Goal: Information Seeking & Learning: Learn about a topic

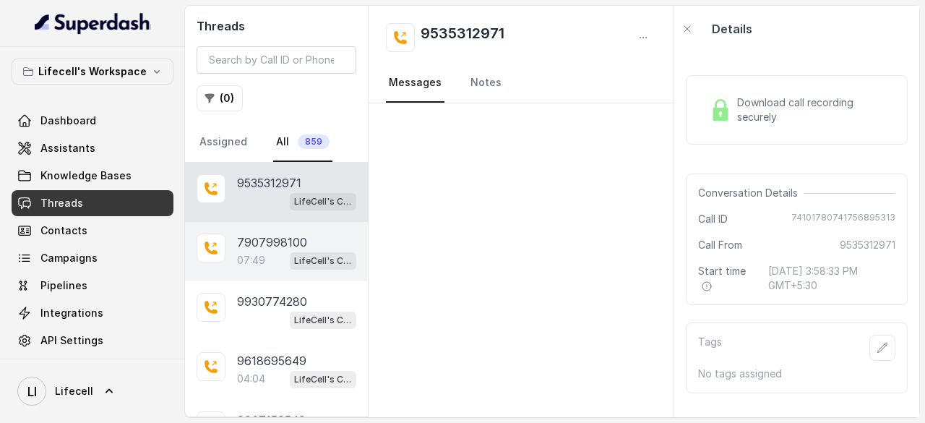
click at [248, 241] on p "7907998100" at bounding box center [272, 241] width 70 height 17
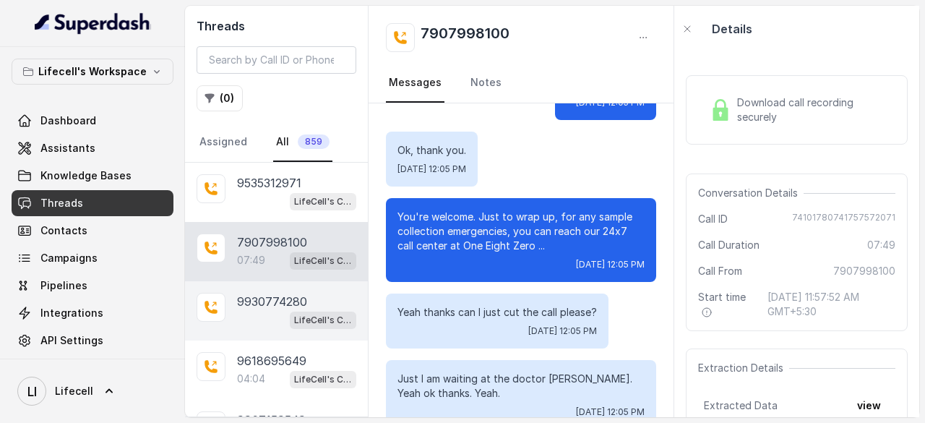
scroll to position [145, 0]
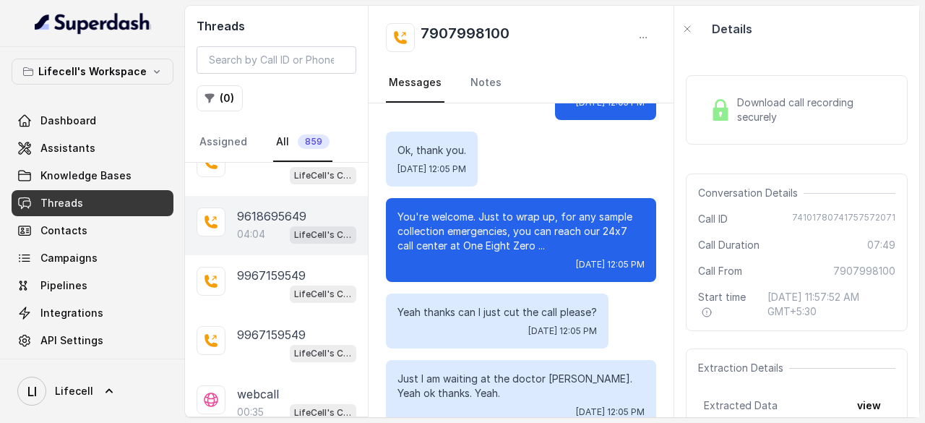
click at [244, 220] on p "9618695649" at bounding box center [271, 215] width 69 height 17
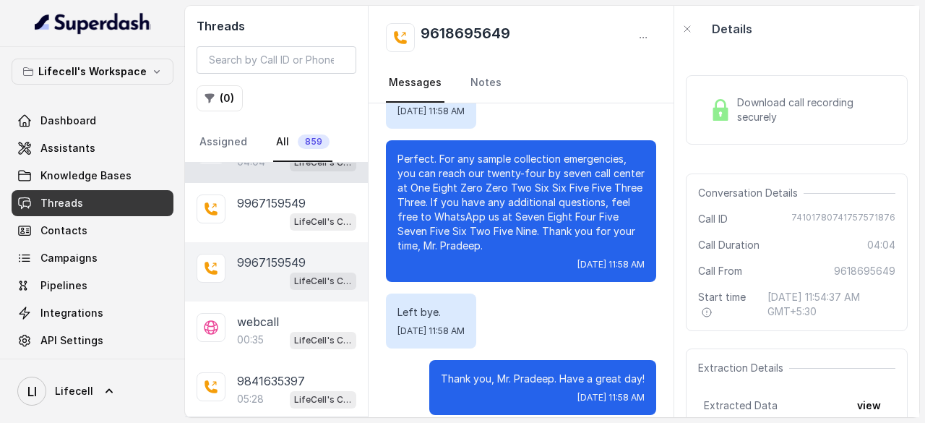
scroll to position [289, 0]
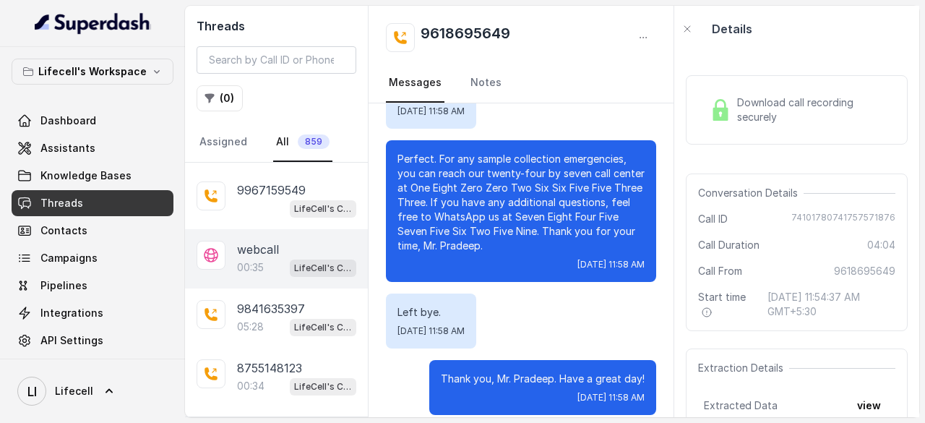
click at [254, 260] on p "00:35" at bounding box center [250, 267] width 27 height 14
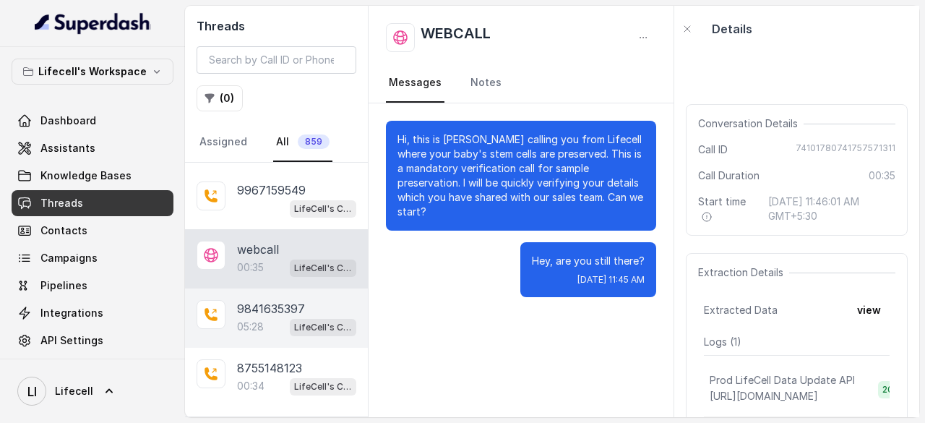
click at [233, 312] on div "9841635397 05:28 LifeCell's Call Assistant" at bounding box center [276, 317] width 183 height 59
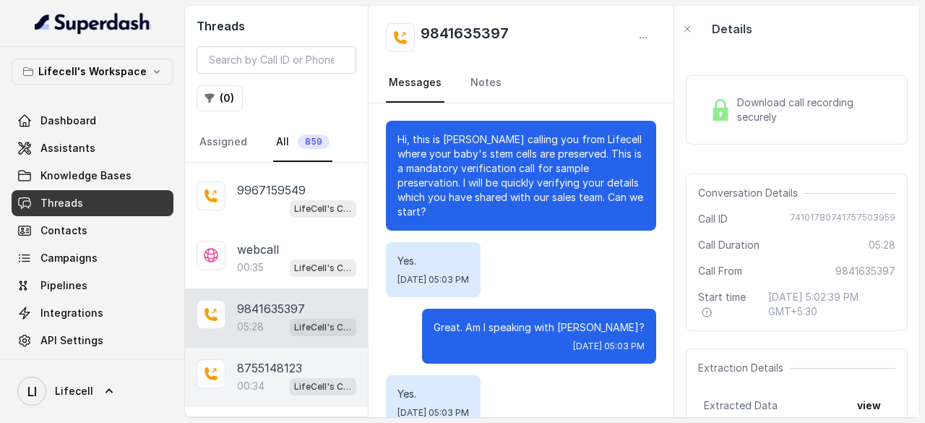
scroll to position [3811, 0]
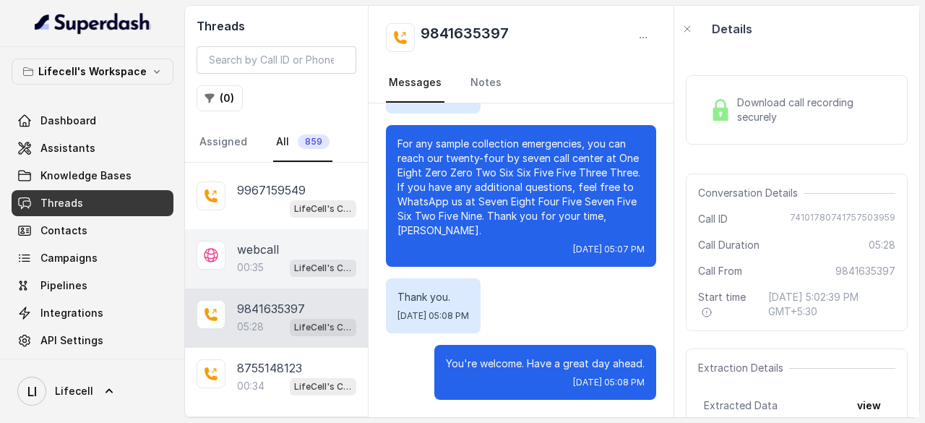
click at [267, 266] on div "00:35 LifeCell's Call Assistant" at bounding box center [296, 267] width 119 height 19
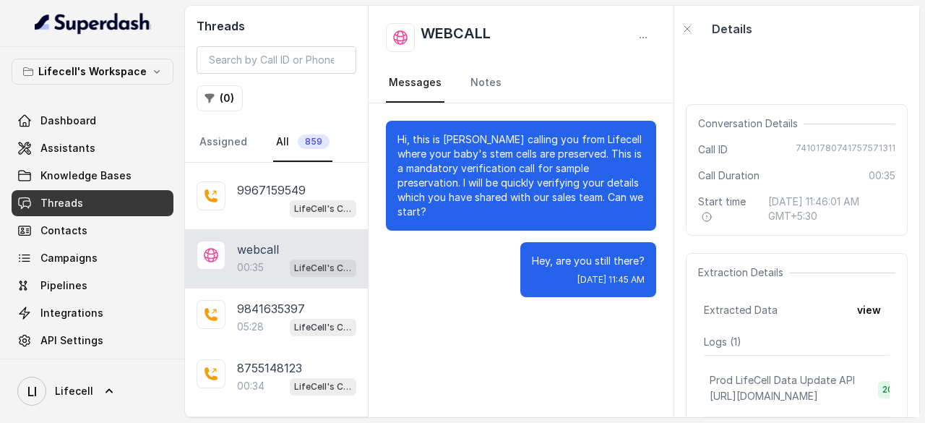
click at [468, 33] on h2 "WEBCALL" at bounding box center [456, 37] width 70 height 29
click at [639, 40] on icon "button" at bounding box center [644, 38] width 12 height 12
click at [532, 35] on div "WEBCALL" at bounding box center [521, 37] width 270 height 29
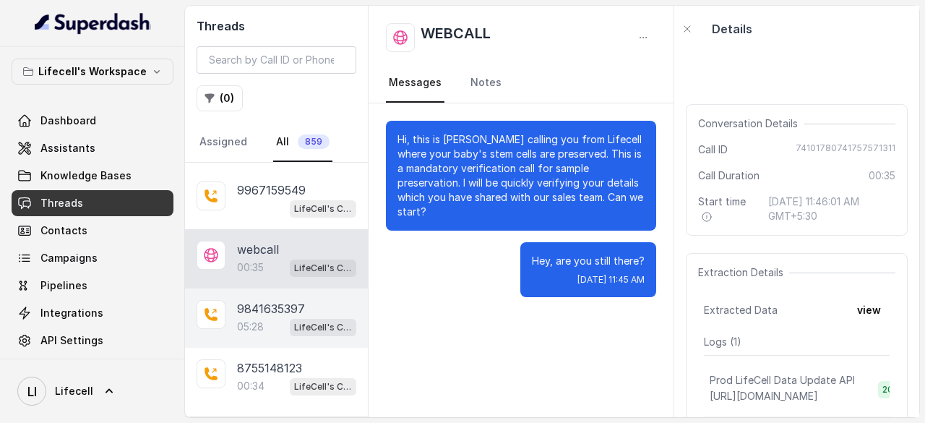
click at [258, 319] on p "05:28" at bounding box center [250, 326] width 27 height 14
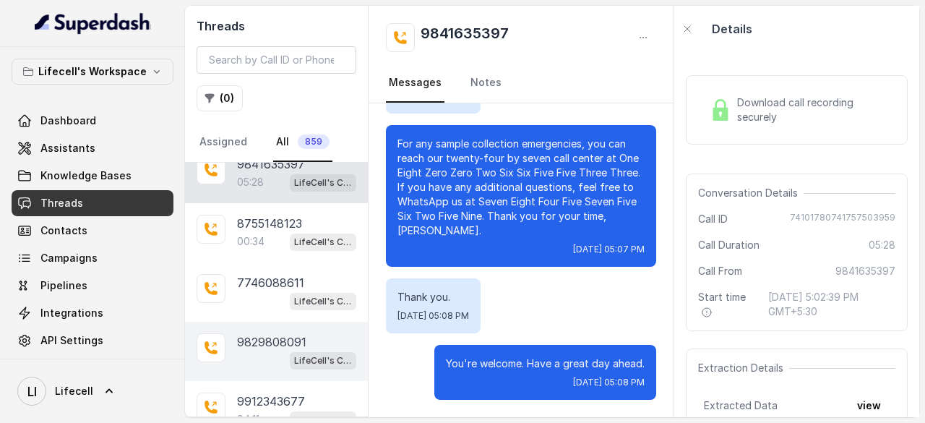
scroll to position [578, 0]
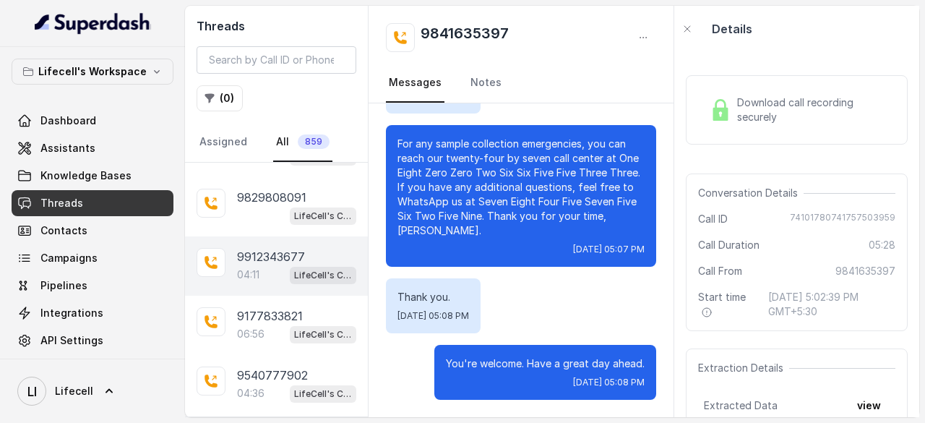
click at [257, 248] on p "9912343677" at bounding box center [271, 256] width 68 height 17
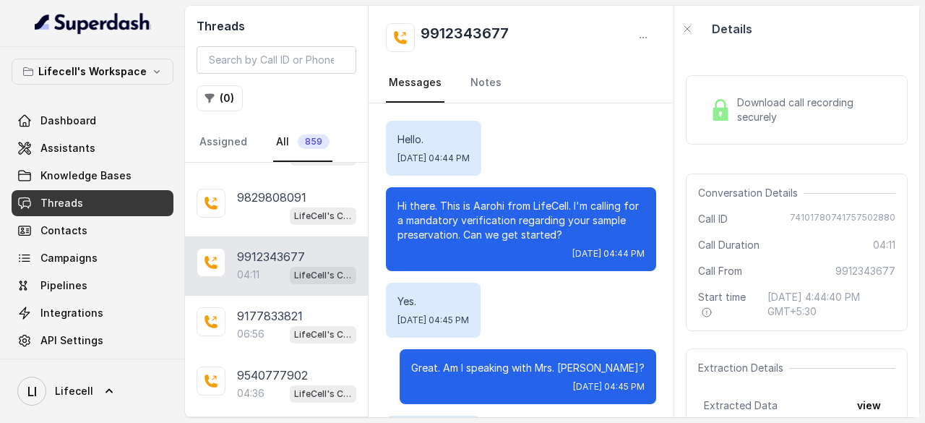
scroll to position [2953, 0]
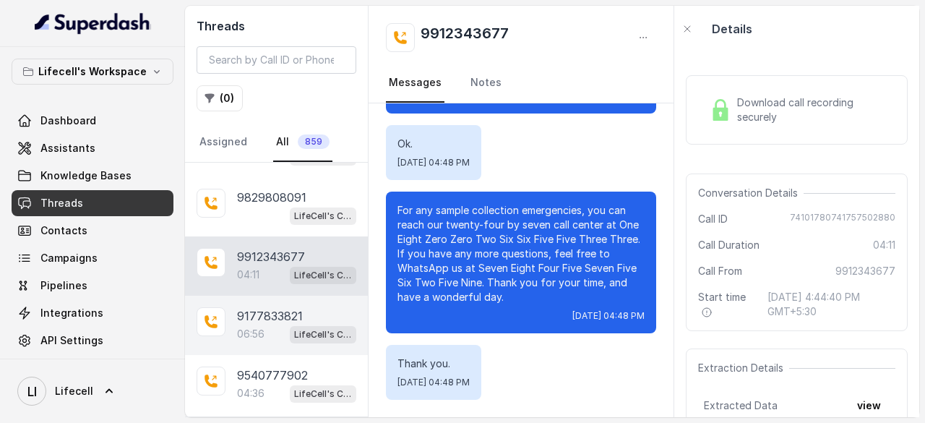
click at [257, 312] on p "9177833821" at bounding box center [270, 315] width 66 height 17
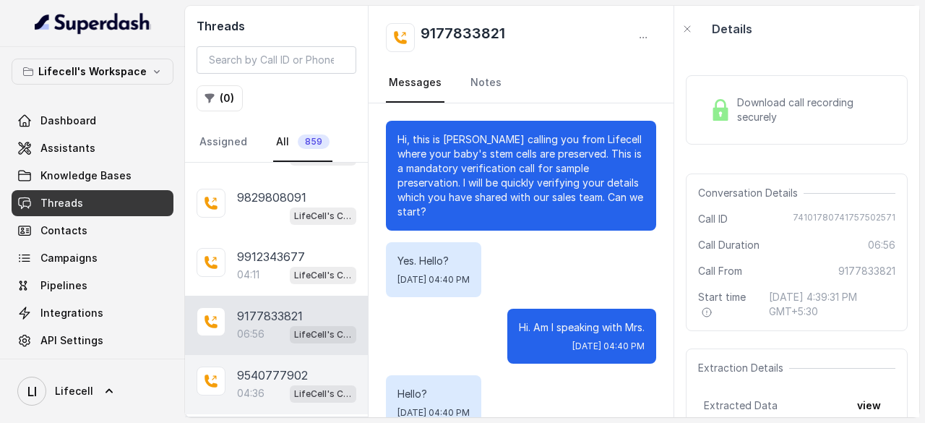
scroll to position [5384, 0]
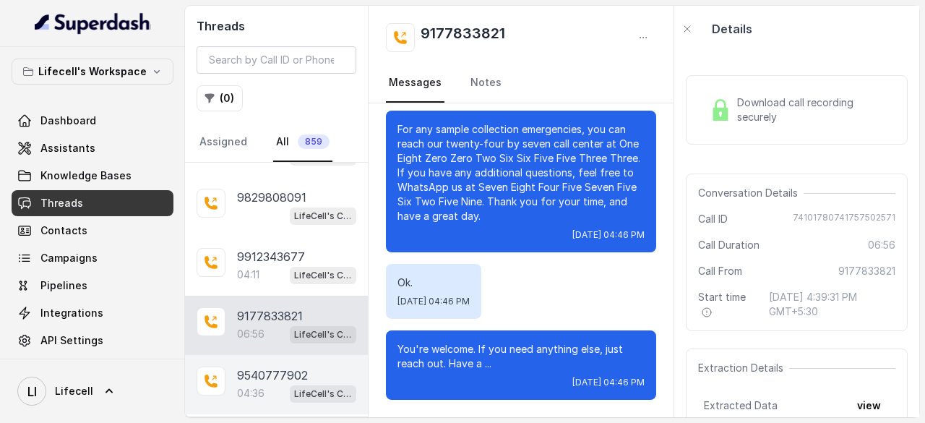
click at [261, 374] on p "9540777902" at bounding box center [272, 374] width 71 height 17
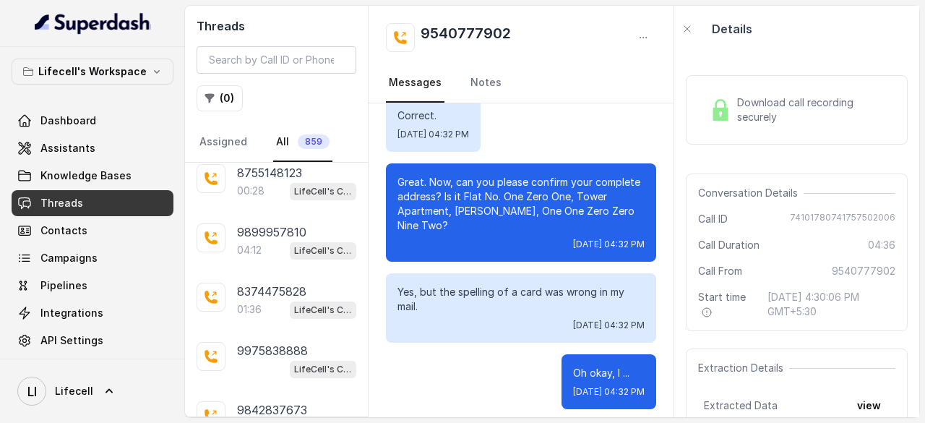
scroll to position [1518, 0]
